Goal: Information Seeking & Learning: Learn about a topic

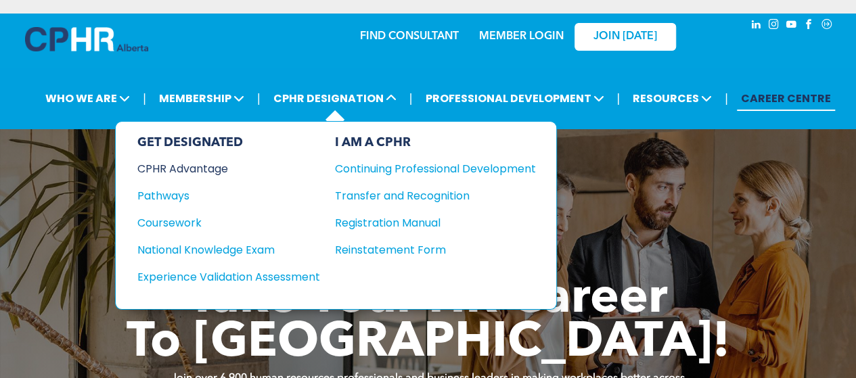
click at [195, 171] on div "CPHR Advantage" at bounding box center [219, 168] width 164 height 17
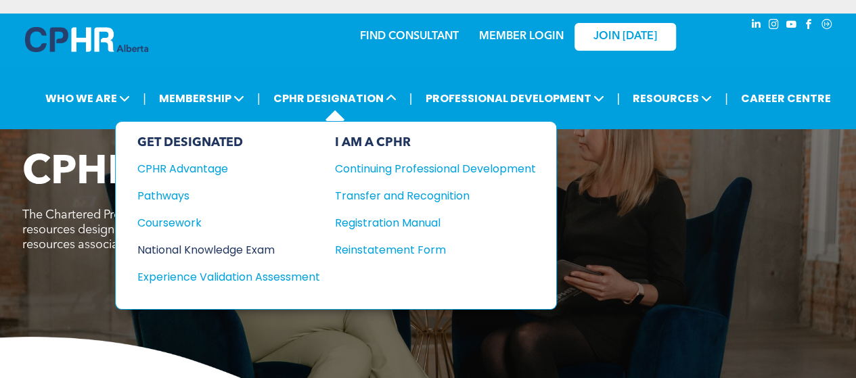
click at [202, 243] on div "National Knowledge Exam" at bounding box center [219, 249] width 164 height 17
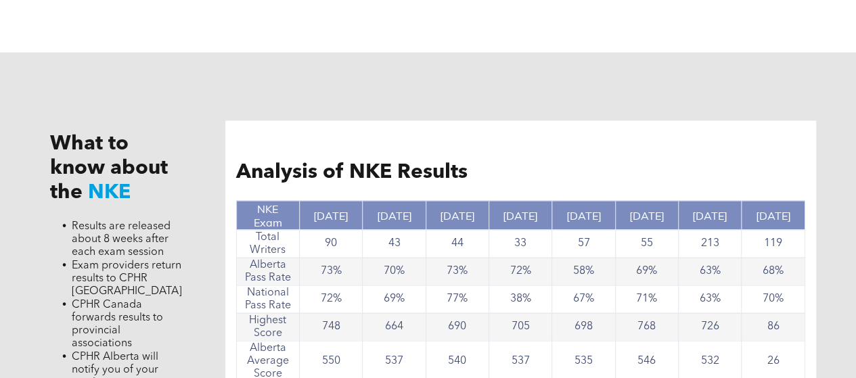
scroll to position [1075, 0]
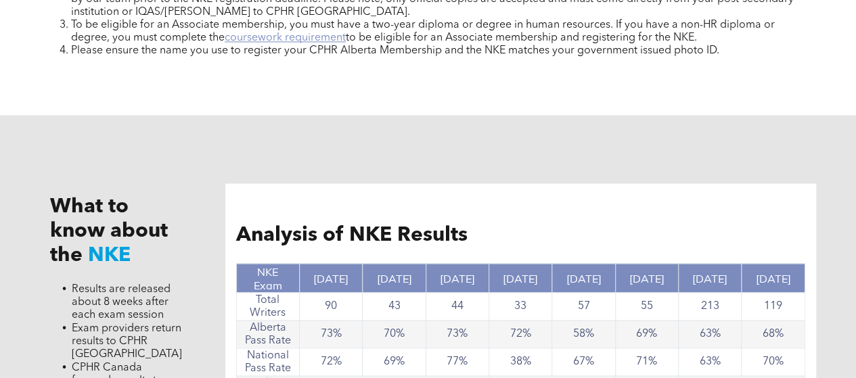
click at [287, 41] on link "coursework requirement" at bounding box center [285, 37] width 121 height 11
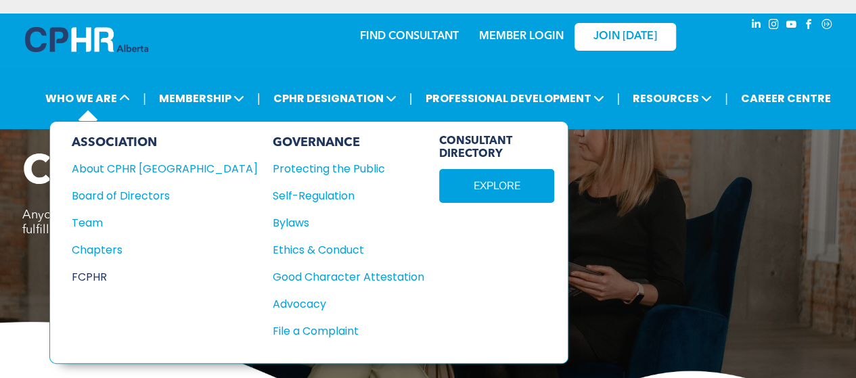
click at [101, 269] on div "FCPHR" at bounding box center [156, 277] width 168 height 17
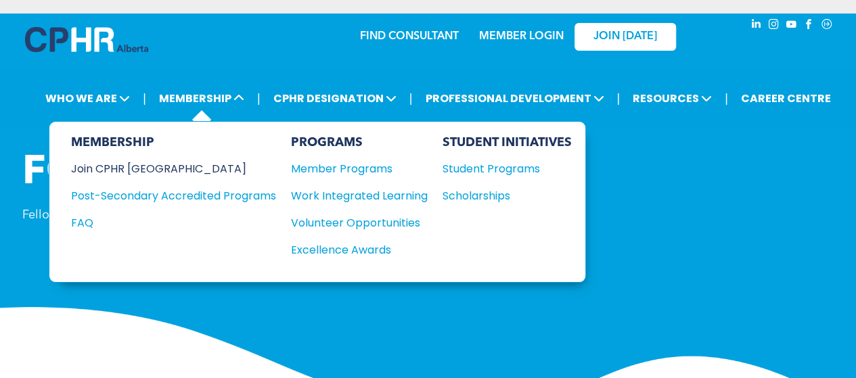
click at [163, 166] on div "Join CPHR [GEOGRAPHIC_DATA]" at bounding box center [163, 168] width 185 height 17
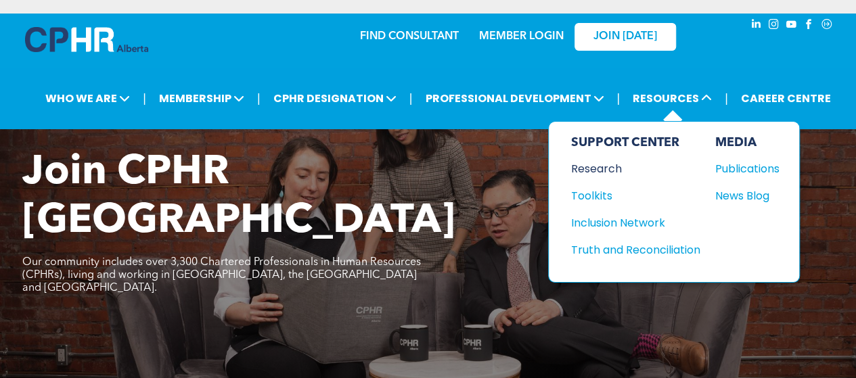
click at [597, 168] on div "Research" at bounding box center [628, 168] width 116 height 17
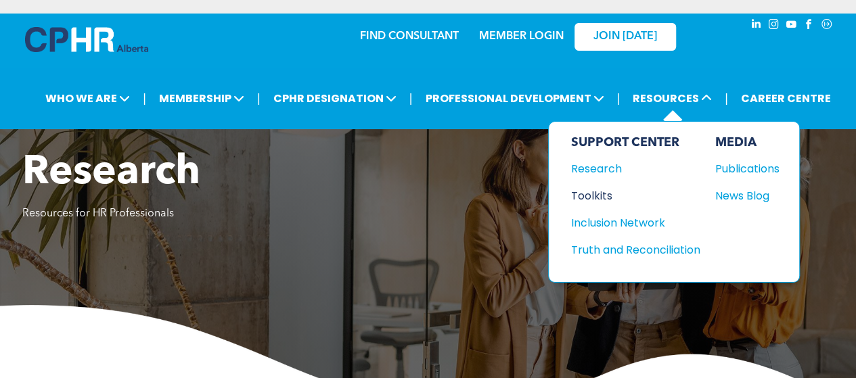
click at [597, 191] on div "Toolkits" at bounding box center [628, 195] width 116 height 17
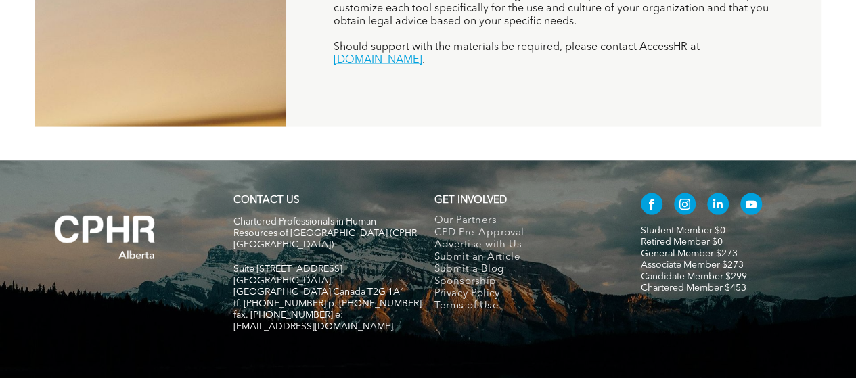
scroll to position [1344, 0]
